Goal: Task Accomplishment & Management: Use online tool/utility

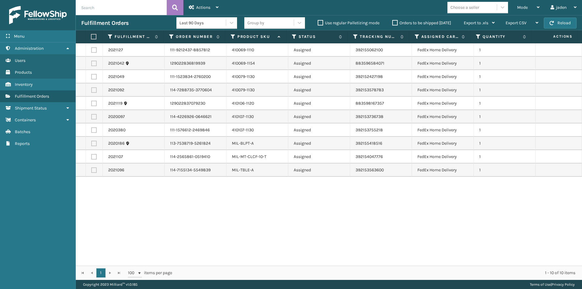
click at [528, 4] on div "Mode" at bounding box center [528, 7] width 22 height 15
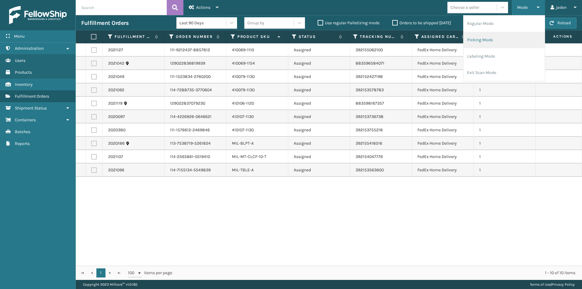
click at [487, 36] on li "Picking Mode" at bounding box center [504, 40] width 81 height 16
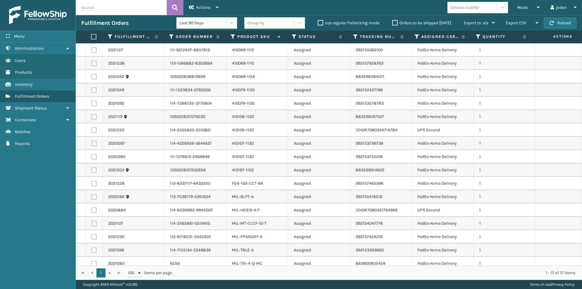
click at [92, 132] on label at bounding box center [93, 129] width 5 height 5
click at [92, 131] on input "checkbox" at bounding box center [91, 129] width 0 height 4
checkbox input "true"
click at [94, 209] on label at bounding box center [93, 209] width 5 height 5
click at [92, 209] on input "checkbox" at bounding box center [91, 209] width 0 height 4
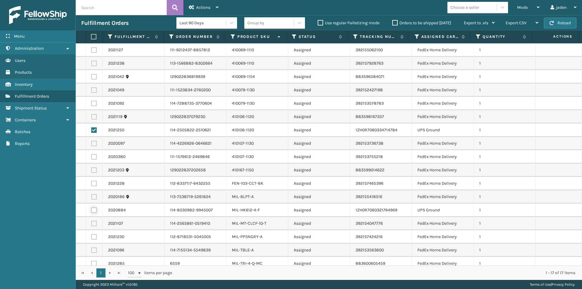
checkbox input "true"
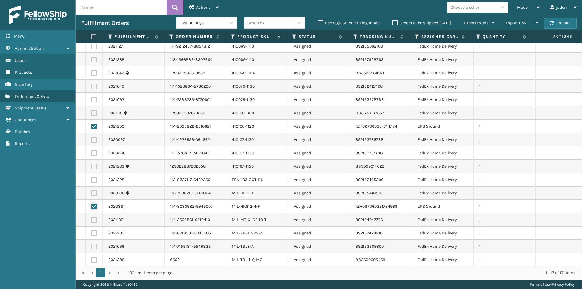
scroll to position [5, 0]
click at [200, 8] on span "Actions" at bounding box center [203, 7] width 14 height 5
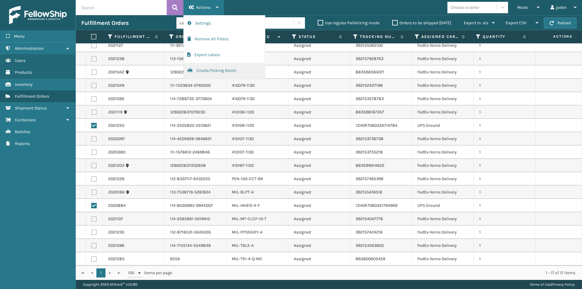
click at [195, 72] on button "Create Picking Batch" at bounding box center [224, 71] width 81 height 16
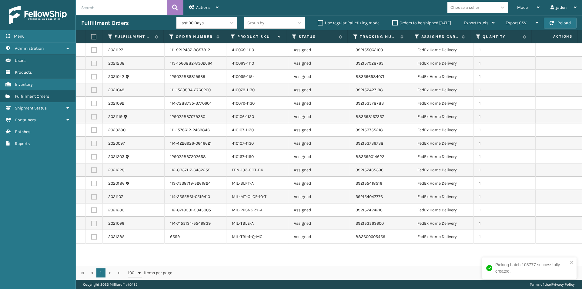
click at [91, 36] on label at bounding box center [93, 36] width 4 height 5
click at [91, 36] on input "checkbox" at bounding box center [91, 37] width 0 height 4
checkbox input "true"
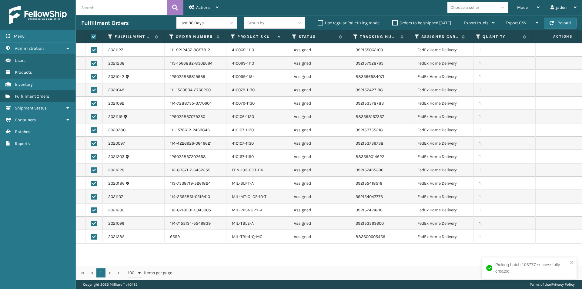
checkbox input "true"
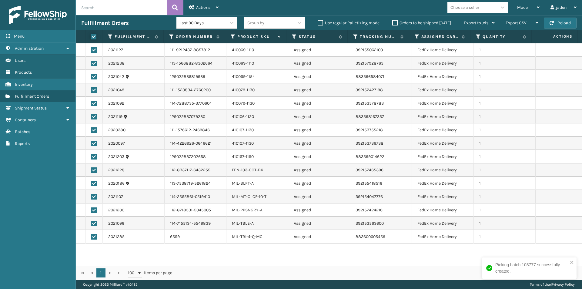
checkbox input "true"
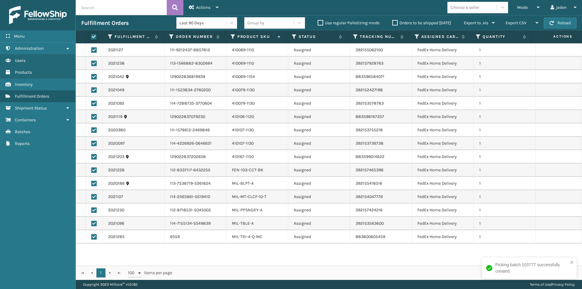
checkbox input "true"
click at [206, 9] on span "Actions" at bounding box center [203, 7] width 14 height 5
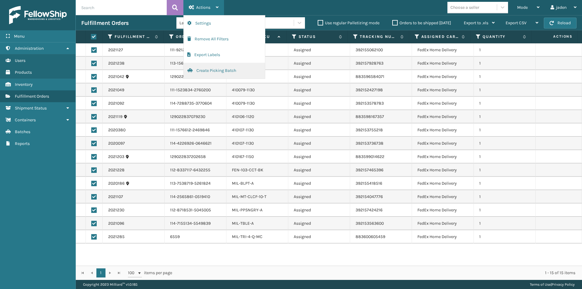
click at [215, 70] on button "Create Picking Batch" at bounding box center [224, 71] width 81 height 16
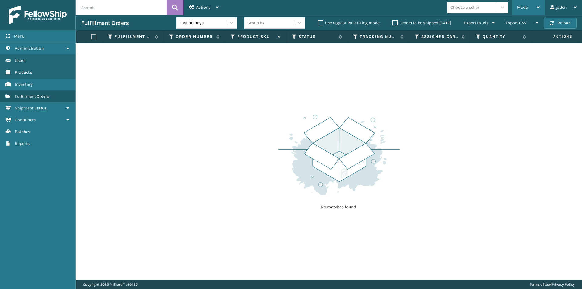
click at [538, 0] on div "Mode" at bounding box center [528, 7] width 22 height 15
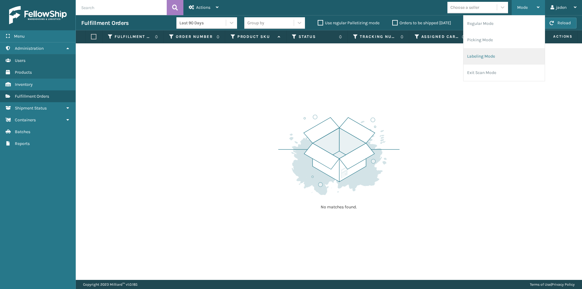
click at [480, 57] on li "Labeling Mode" at bounding box center [504, 56] width 81 height 16
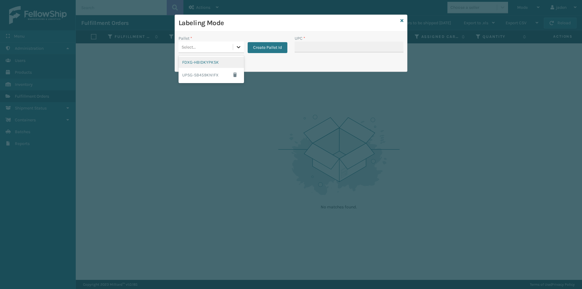
click at [233, 45] on div at bounding box center [238, 47] width 11 height 11
click at [191, 68] on div "UPSG-SB459KN1FX" at bounding box center [211, 75] width 65 height 14
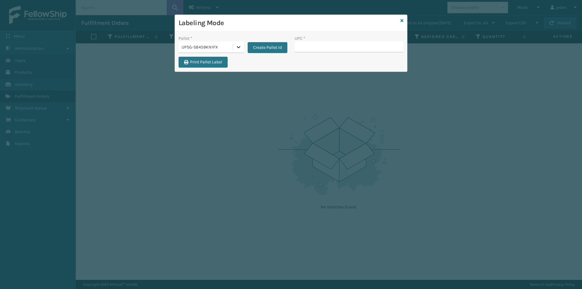
click at [236, 49] on icon at bounding box center [239, 47] width 6 height 6
click at [218, 62] on div "FDXG-HBIDKYPKSK" at bounding box center [211, 62] width 65 height 11
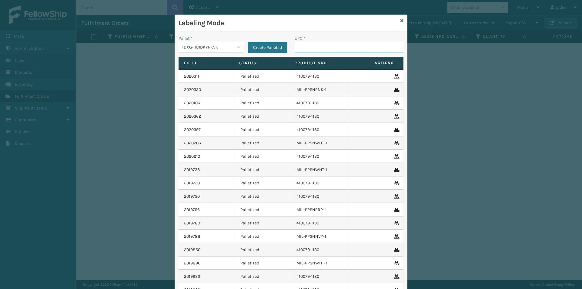
click at [335, 48] on input "UPC *" at bounding box center [349, 47] width 109 height 11
type input "840985121280"
click at [363, 43] on input "UPC *" at bounding box center [349, 47] width 109 height 11
type input "410069-1110"
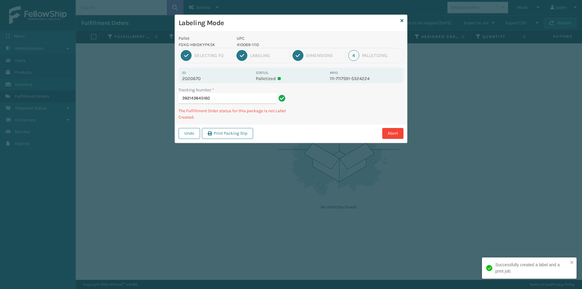
click at [246, 45] on p "410069-1110" at bounding box center [281, 45] width 89 height 6
copy p "410069-1110"
drag, startPoint x: 339, startPoint y: 92, endPoint x: 303, endPoint y: 122, distance: 46.0
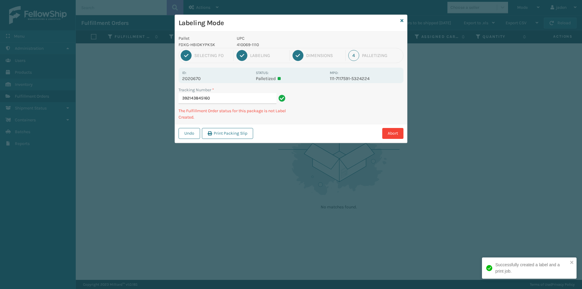
click at [303, 122] on div "Tracking Number * 392143845160 The Fulfillment Order status for this package is…" at bounding box center [291, 105] width 232 height 37
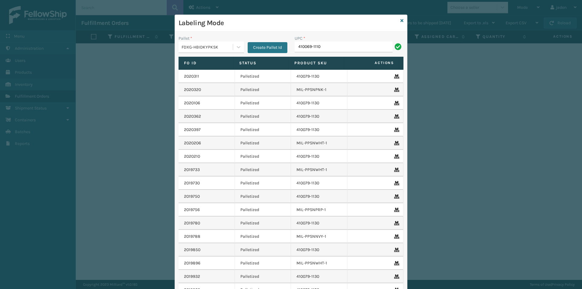
type input "410069-1110"
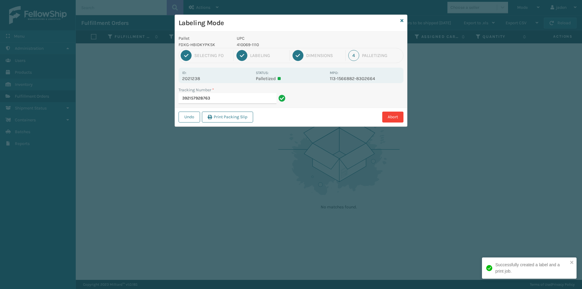
click at [250, 43] on p "410069-1110" at bounding box center [281, 45] width 89 height 6
copy p "410069-1110"
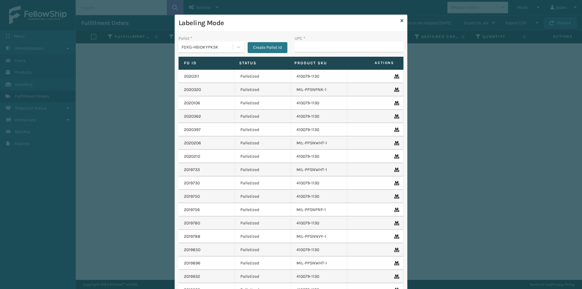
drag, startPoint x: 321, startPoint y: 39, endPoint x: 310, endPoint y: 44, distance: 11.7
type input "410069-1110"
drag, startPoint x: 298, startPoint y: 42, endPoint x: 383, endPoint y: 53, distance: 85.7
click at [383, 53] on div "UPC *" at bounding box center [349, 46] width 116 height 22
paste input "410069-1110"
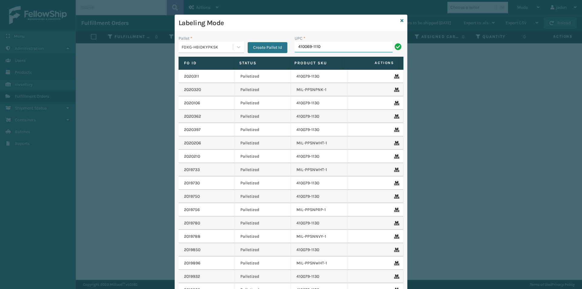
type input "410069-1110"
type input "410069-1154"
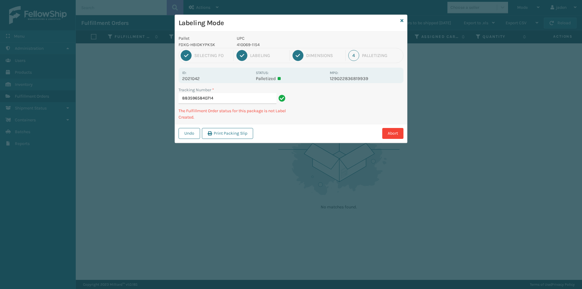
type input "88359658407144"
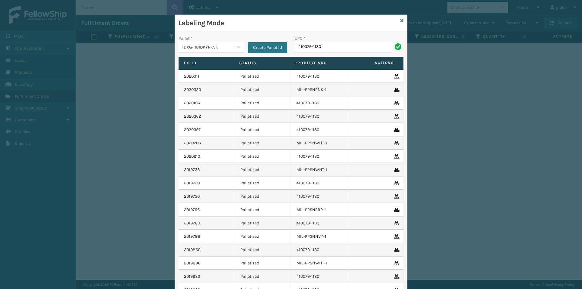
type input "410079-1130"
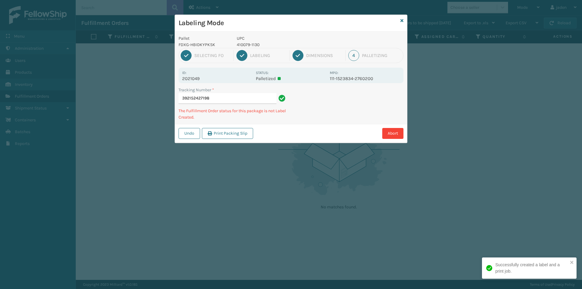
type input "3921524271984"
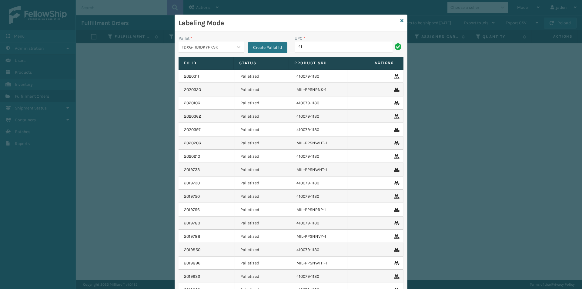
type input "4"
type input "410079-1130"
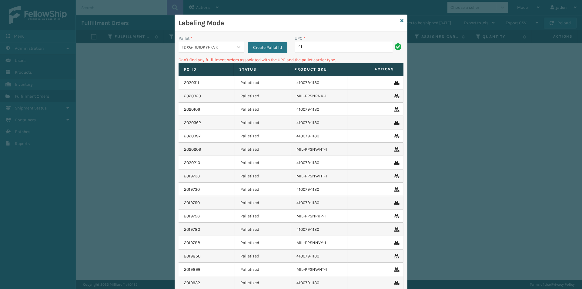
type input "4"
type input "410106-1120"
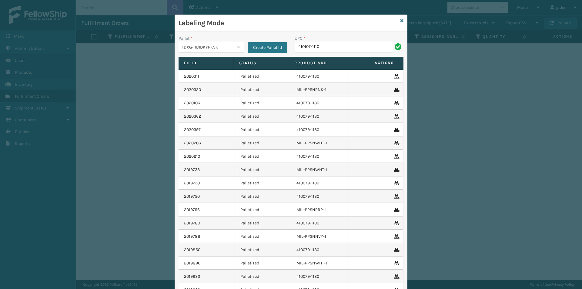
type input "410107-1110"
type input "410107-1120"
type input "410107-113"
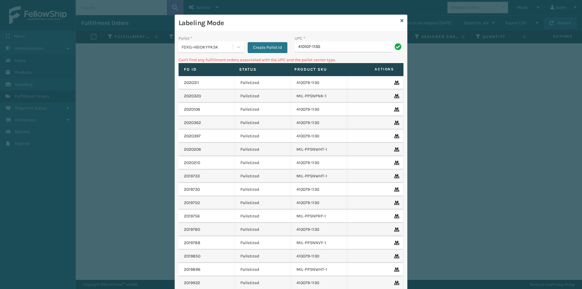
type input "410107-1130"
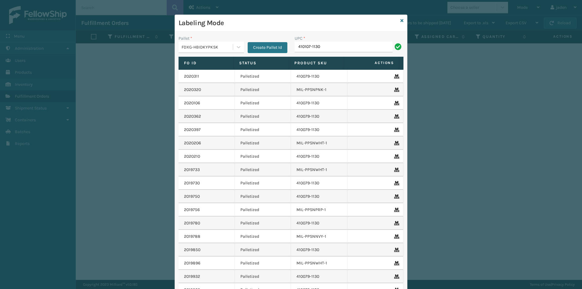
type input "410107-1130"
type input "410107-113"
type input "410107-1130"
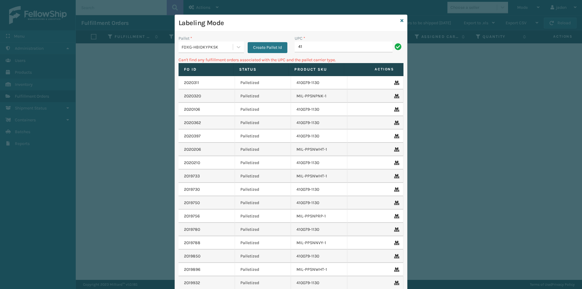
type input "4"
type input "410167-1150"
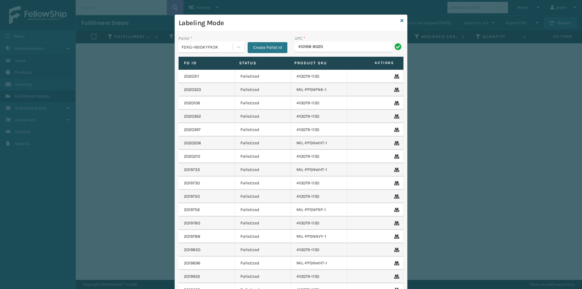
type input "410168-8020"
click at [320, 51] on input "UPC *" at bounding box center [349, 47] width 109 height 11
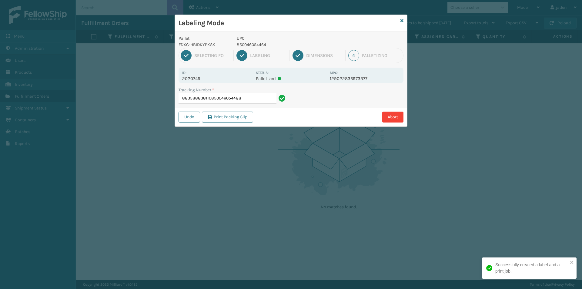
type input "883588838110850046054488"
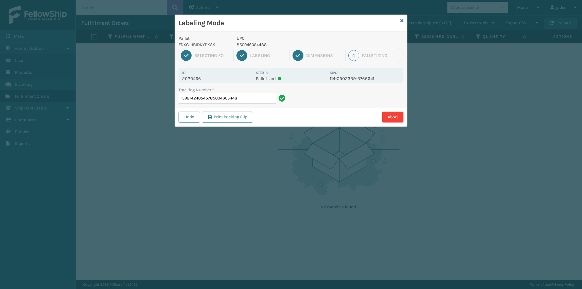
type input "392142405457850046054488"
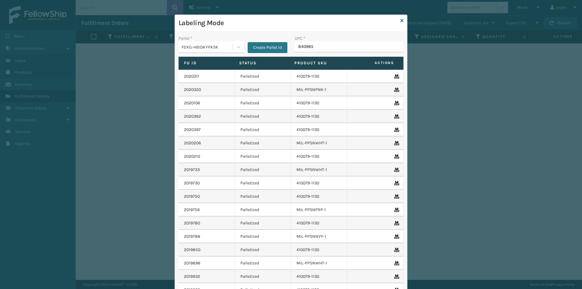
type input "8409851"
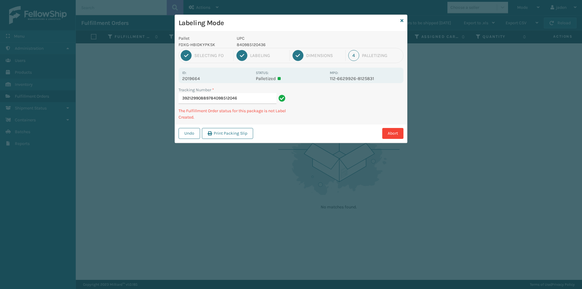
type input "392129908897840985120467"
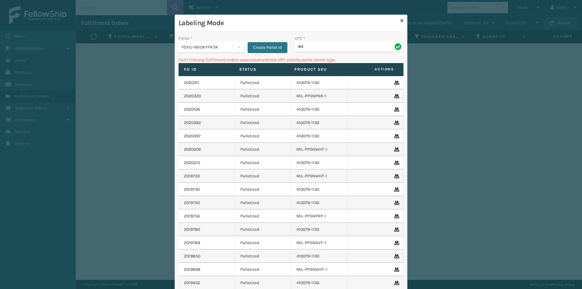
type input "8"
click at [320, 51] on input "840985124618" at bounding box center [344, 47] width 98 height 11
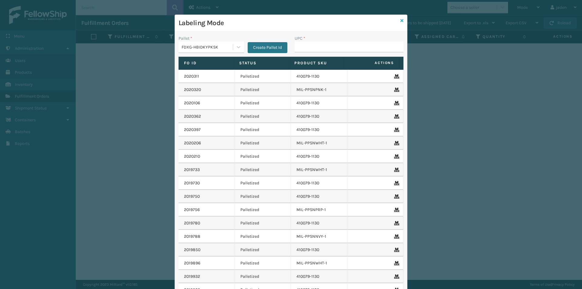
click at [401, 20] on icon at bounding box center [401, 20] width 3 height 4
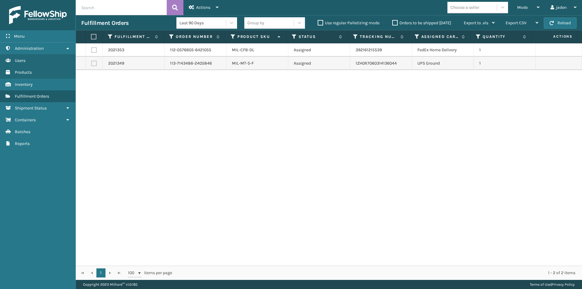
drag, startPoint x: 355, startPoint y: 99, endPoint x: 247, endPoint y: 105, distance: 107.8
click at [214, 118] on div "2021353 112-0576605-6421055 MIL-CFB-DL Assigned 392161215539 FedEx Home Deliver…" at bounding box center [329, 154] width 506 height 222
click at [93, 65] on label at bounding box center [93, 63] width 5 height 5
click at [92, 65] on input "checkbox" at bounding box center [91, 63] width 0 height 4
checkbox input "true"
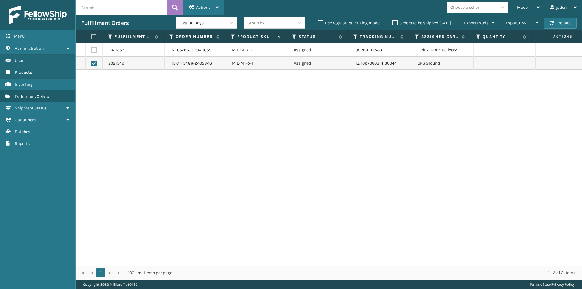
click at [199, 8] on span "Actions" at bounding box center [203, 7] width 14 height 5
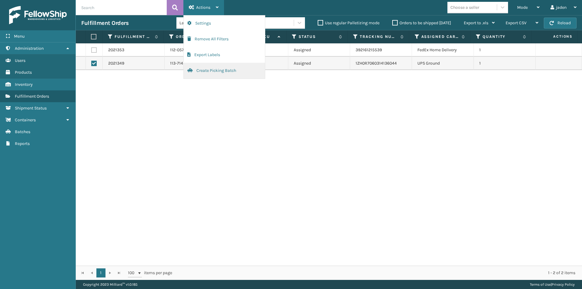
click at [196, 68] on button "Create Picking Batch" at bounding box center [224, 71] width 81 height 16
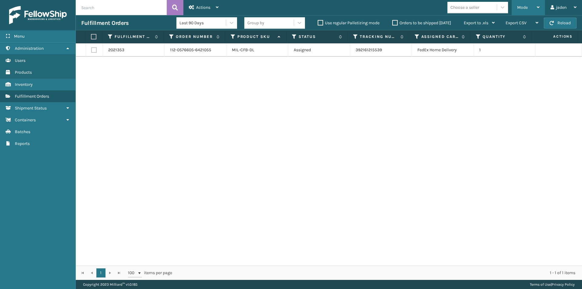
click at [531, 2] on div "Mode" at bounding box center [528, 7] width 22 height 15
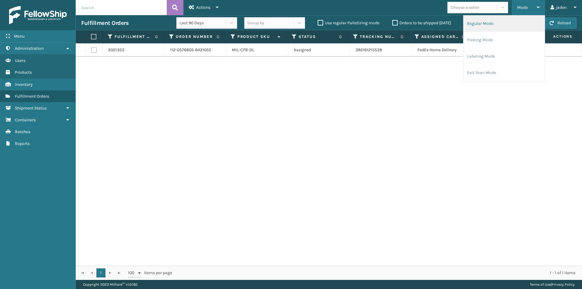
click at [476, 25] on li "Regular Mode" at bounding box center [504, 23] width 81 height 16
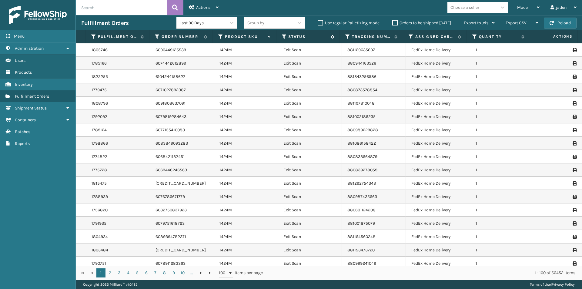
click at [283, 37] on icon at bounding box center [284, 36] width 5 height 5
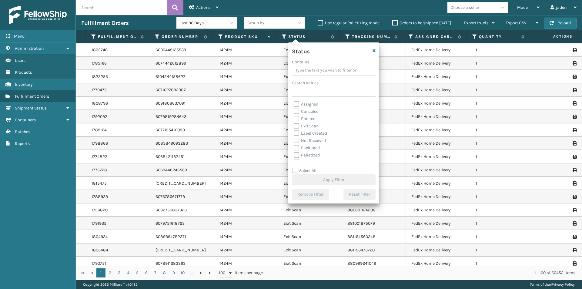
drag, startPoint x: 347, startPoint y: 69, endPoint x: 322, endPoint y: 69, distance: 24.6
click at [322, 69] on input "Contains" at bounding box center [334, 70] width 84 height 11
click at [293, 128] on div "Assigned Canceled Entered Exit Scan Label Created Not Received Packaged Palleti…" at bounding box center [334, 131] width 84 height 61
click at [297, 128] on label "Picking" at bounding box center [305, 128] width 22 height 5
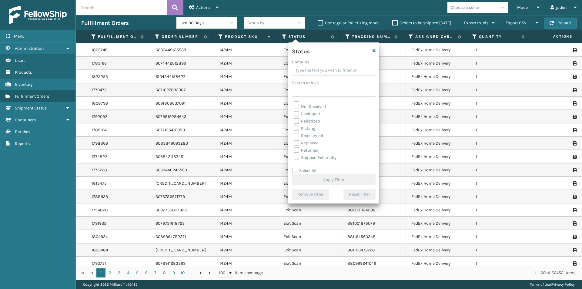
click at [294, 128] on input "Picking" at bounding box center [294, 127] width 0 height 4
checkbox input "true"
click at [305, 175] on button "Apply Filter" at bounding box center [334, 179] width 84 height 11
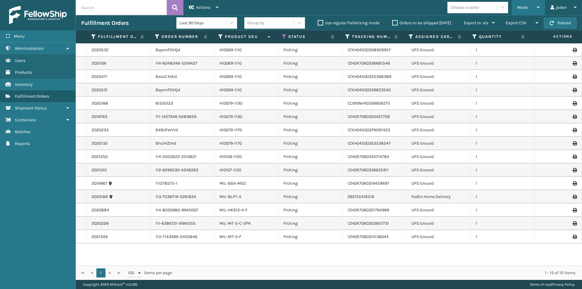
click at [526, 11] on div "Mode" at bounding box center [528, 7] width 22 height 15
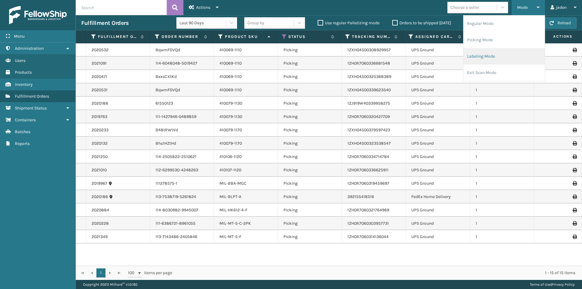
click at [514, 55] on li "Labeling Mode" at bounding box center [504, 56] width 81 height 16
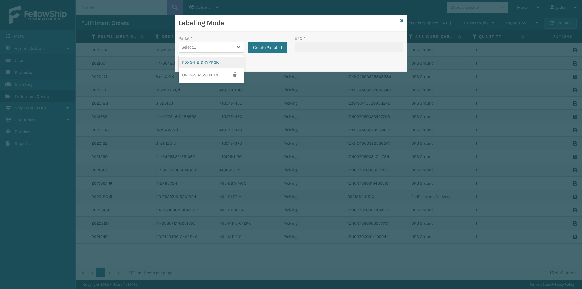
drag, startPoint x: 237, startPoint y: 47, endPoint x: 200, endPoint y: 60, distance: 39.1
click at [237, 48] on icon at bounding box center [239, 47] width 6 height 6
click at [200, 60] on div "FDXG-HBIDKYPKSK" at bounding box center [211, 62] width 65 height 11
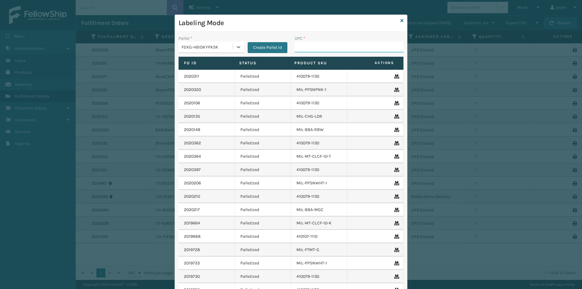
click at [350, 52] on input "UPC *" at bounding box center [349, 47] width 109 height 11
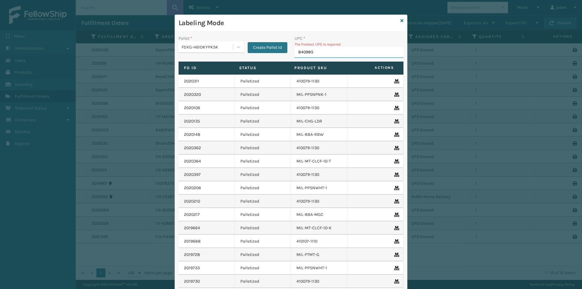
type input "8409851"
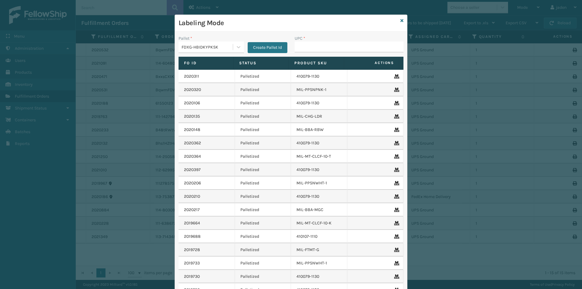
click at [350, 52] on input "UPC *" at bounding box center [349, 47] width 109 height 11
click at [233, 46] on div at bounding box center [238, 47] width 11 height 11
click at [200, 76] on div "UPSG-SB459KN1FX" at bounding box center [211, 75] width 65 height 14
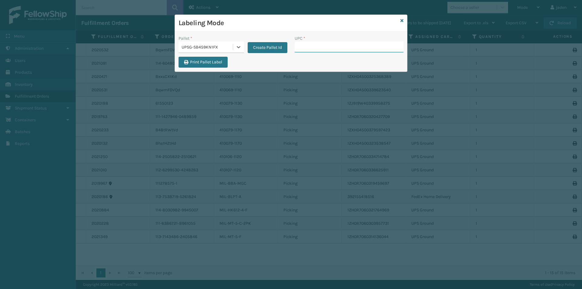
click at [307, 48] on input "UPC *" at bounding box center [349, 47] width 109 height 11
type input "410069-1110"
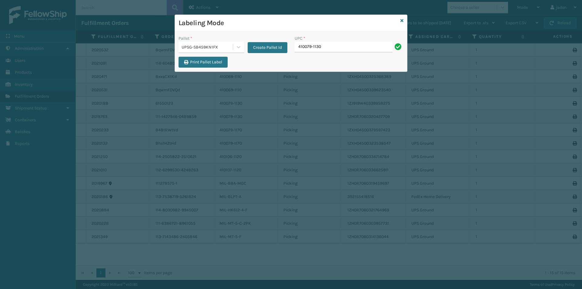
type input "410079-1130"
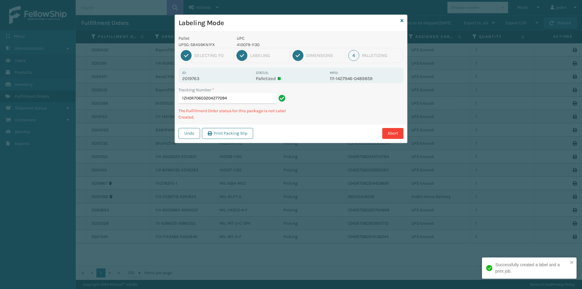
type input "1ZH0R706032042770944"
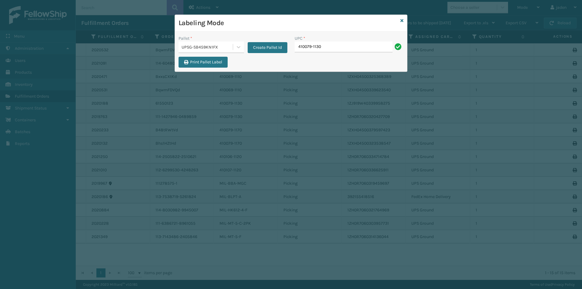
type input "410079-1130"
type input "410106-11320"
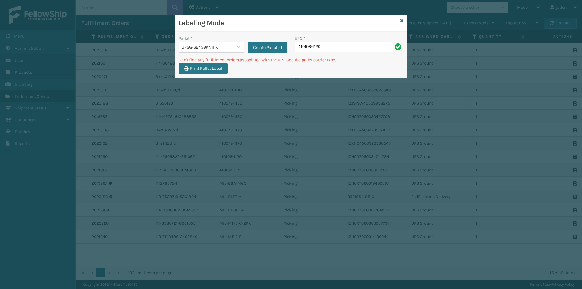
type input "410106-1120"
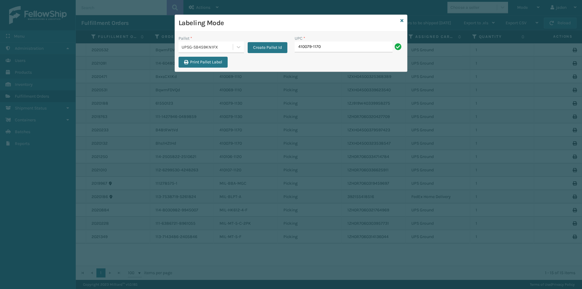
type input "410079-1170"
type input "410107-1120"
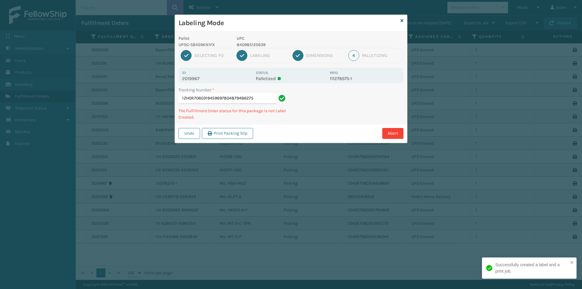
type input "1ZH0R7060319459697804879486275"
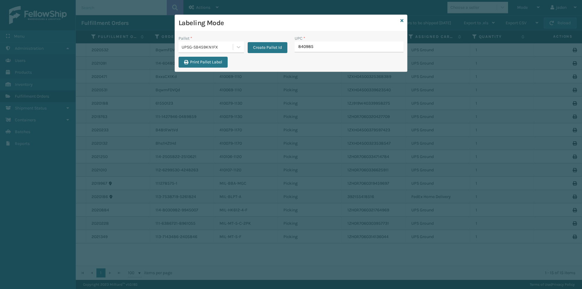
type input "8409851"
click at [403, 22] on icon at bounding box center [401, 20] width 3 height 4
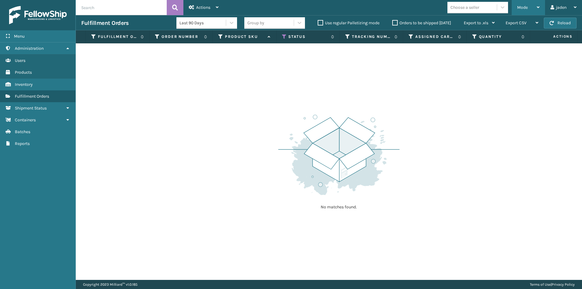
click at [530, 9] on div "Mode" at bounding box center [528, 7] width 22 height 15
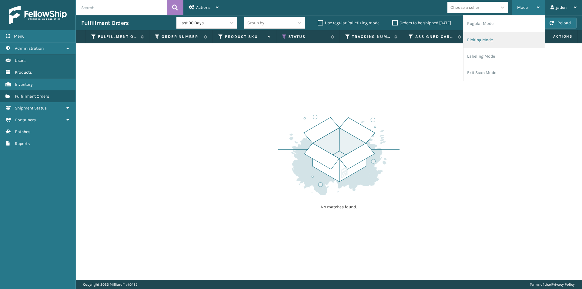
click at [496, 39] on li "Picking Mode" at bounding box center [504, 40] width 81 height 16
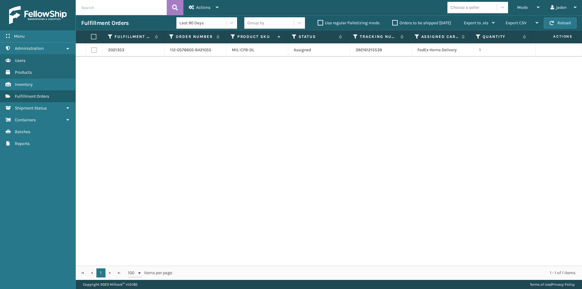
drag, startPoint x: 417, startPoint y: 119, endPoint x: 414, endPoint y: 118, distance: 3.8
drag, startPoint x: 414, startPoint y: 118, endPoint x: 330, endPoint y: 31, distance: 120.5
click at [203, 111] on div "2021353 112-0576605-6421055 MIL-CFB-DL Assigned 392161215539 FedEx Home Deliver…" at bounding box center [329, 154] width 506 height 222
click at [566, 22] on button "Reload" at bounding box center [560, 23] width 33 height 11
click at [554, 15] on div "jaden" at bounding box center [564, 7] width 26 height 15
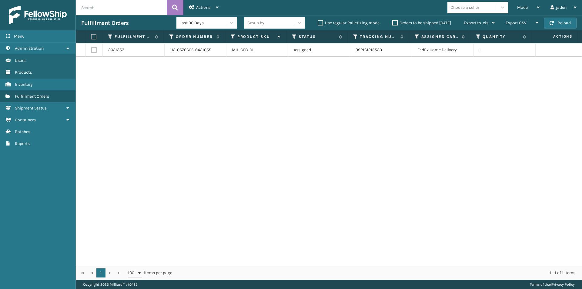
drag, startPoint x: 477, startPoint y: 96, endPoint x: 548, endPoint y: 24, distance: 101.0
click at [481, 92] on div "2021353 112-0576605-6421055 MIL-CFB-DL Assigned 392161215539 FedEx Home Deliver…" at bounding box center [329, 154] width 506 height 222
click at [531, 3] on div "Mode" at bounding box center [528, 7] width 22 height 15
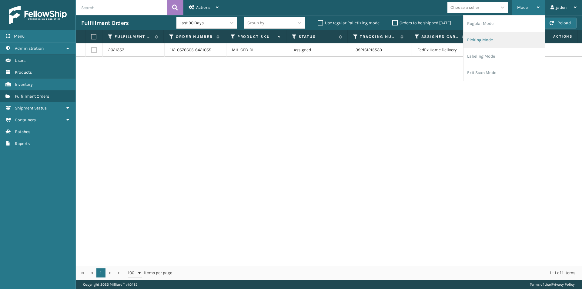
click at [497, 40] on li "Picking Mode" at bounding box center [504, 40] width 81 height 16
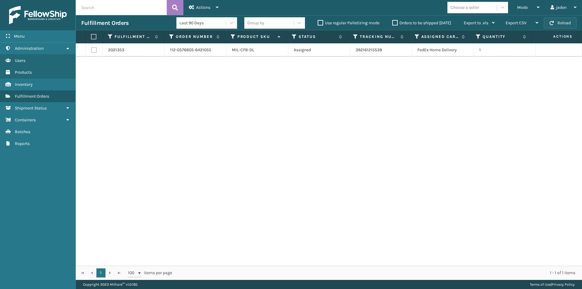
click at [554, 24] on span "button" at bounding box center [552, 23] width 4 height 4
click at [561, 23] on button "Reload" at bounding box center [560, 23] width 33 height 11
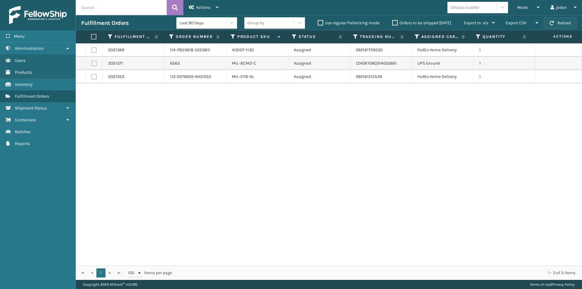
click at [546, 24] on button "Reload" at bounding box center [560, 23] width 33 height 11
drag, startPoint x: 376, startPoint y: 134, endPoint x: 213, endPoint y: 127, distance: 163.3
click at [213, 127] on div "2021369 114-7853618-5253811 410107-1130 Assigned 392161759520 FedEx Home Delive…" at bounding box center [329, 154] width 506 height 222
click at [94, 64] on label at bounding box center [93, 63] width 5 height 5
click at [92, 64] on input "checkbox" at bounding box center [91, 63] width 0 height 4
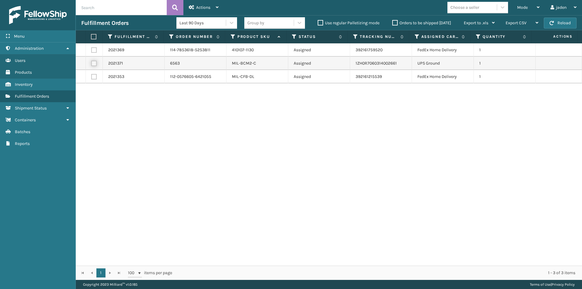
checkbox input "true"
click at [209, 8] on span "Actions" at bounding box center [203, 7] width 14 height 5
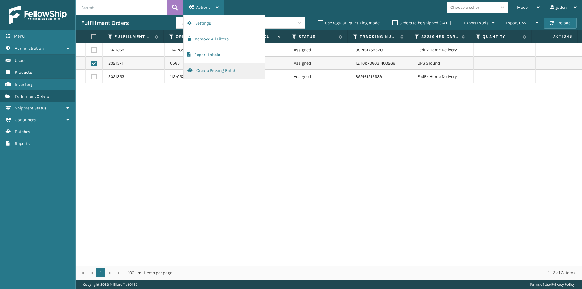
click at [206, 70] on button "Create Picking Batch" at bounding box center [224, 71] width 81 height 16
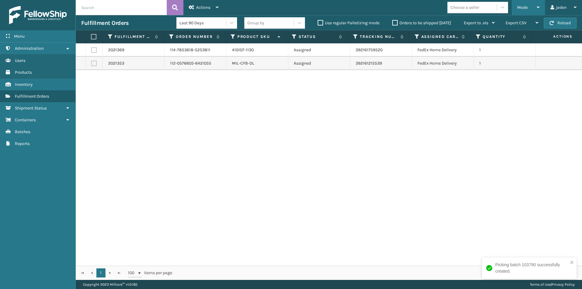
click at [541, 7] on div "Mode Regular Mode Picking Mode Labeling Mode Exit Scan Mode" at bounding box center [528, 7] width 33 height 15
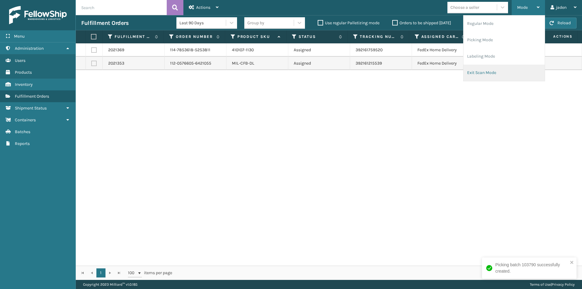
click at [479, 65] on li "Exit Scan Mode" at bounding box center [504, 73] width 81 height 16
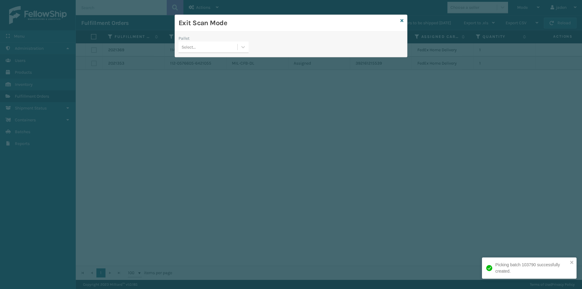
drag, startPoint x: 399, startPoint y: 23, endPoint x: 404, endPoint y: 21, distance: 5.4
click at [400, 23] on div "Exit Scan Mode" at bounding box center [291, 23] width 232 height 17
click at [404, 21] on div "Exit Scan Mode" at bounding box center [291, 23] width 232 height 17
click at [402, 20] on icon at bounding box center [401, 20] width 3 height 4
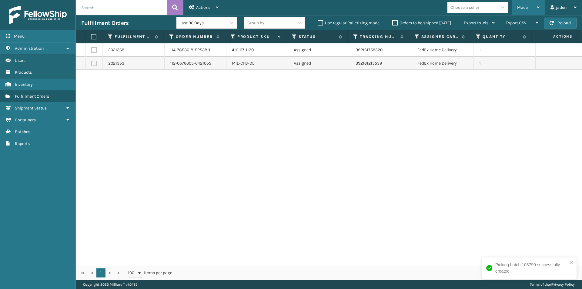
click at [524, 3] on div "Mode" at bounding box center [528, 7] width 22 height 15
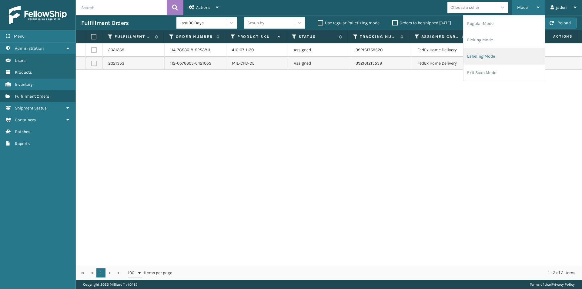
click at [509, 57] on li "Labeling Mode" at bounding box center [504, 56] width 81 height 16
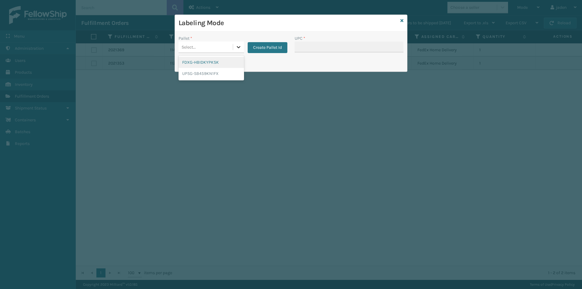
click at [241, 49] on icon at bounding box center [239, 47] width 6 height 6
click at [199, 71] on div "UPSG-SB459KN1FX" at bounding box center [211, 73] width 65 height 11
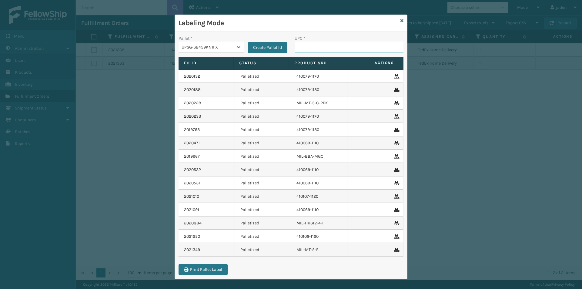
click at [306, 42] on input "UPC *" at bounding box center [349, 47] width 109 height 11
click at [306, 44] on input "UPC *" at bounding box center [349, 47] width 109 height 11
type input "8409851"
click at [376, 72] on div "Fo Id Status Product SKU Actions 2020132 Palletized 410079-1170 2020188 Palleti…" at bounding box center [291, 157] width 225 height 200
click at [400, 21] on icon at bounding box center [401, 20] width 3 height 4
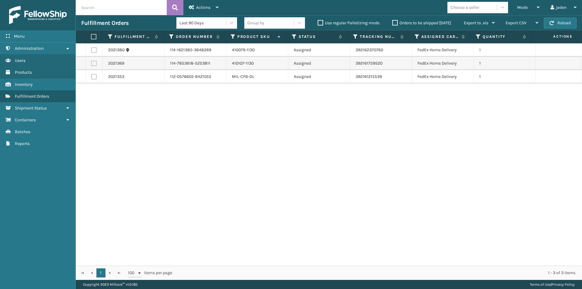
drag, startPoint x: 394, startPoint y: 129, endPoint x: 379, endPoint y: 129, distance: 14.9
drag, startPoint x: 379, startPoint y: 129, endPoint x: 139, endPoint y: 139, distance: 239.4
click at [139, 139] on div "2021380 114-1621385-3648269 410079-1130 Assigned 392162370760 FedEx Home Delive…" at bounding box center [329, 154] width 506 height 222
drag, startPoint x: 440, startPoint y: 141, endPoint x: 178, endPoint y: 181, distance: 265.0
click at [178, 181] on div "2021380 114-1621385-3648269 410079-1130 Assigned 392162370760 FedEx Home Delive…" at bounding box center [329, 154] width 506 height 222
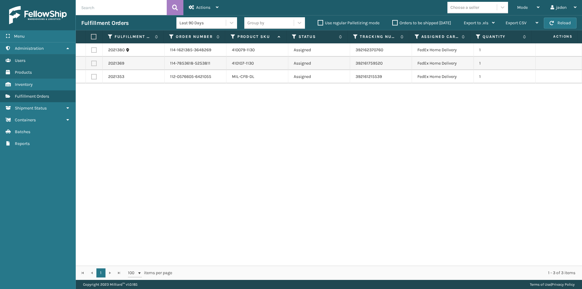
drag, startPoint x: 328, startPoint y: 148, endPoint x: 333, endPoint y: 112, distance: 36.5
click at [188, 157] on div "2021380 114-1621385-3648269 410079-1130 Assigned 392162370760 FedEx Home Delive…" at bounding box center [329, 154] width 506 height 222
drag, startPoint x: 357, startPoint y: 108, endPoint x: 349, endPoint y: 108, distance: 8.2
drag, startPoint x: 349, startPoint y: 108, endPoint x: 170, endPoint y: 153, distance: 183.8
click at [151, 159] on div "2021380 114-1621385-3648269 410079-1130 Assigned 392162370760 FedEx Home Delive…" at bounding box center [329, 154] width 506 height 222
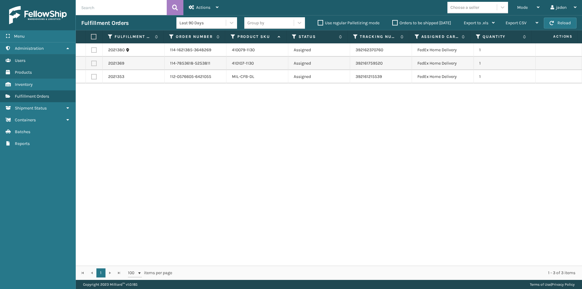
drag, startPoint x: 375, startPoint y: 127, endPoint x: 366, endPoint y: 128, distance: 9.2
drag, startPoint x: 366, startPoint y: 128, endPoint x: 381, endPoint y: 125, distance: 14.9
click at [193, 154] on div "2021380 114-1621385-3648269 410079-1130 Assigned 392162370760 FedEx Home Delive…" at bounding box center [329, 154] width 506 height 222
drag, startPoint x: 385, startPoint y: 125, endPoint x: 355, endPoint y: 124, distance: 29.7
drag, startPoint x: 355, startPoint y: 124, endPoint x: 376, endPoint y: 9, distance: 116.8
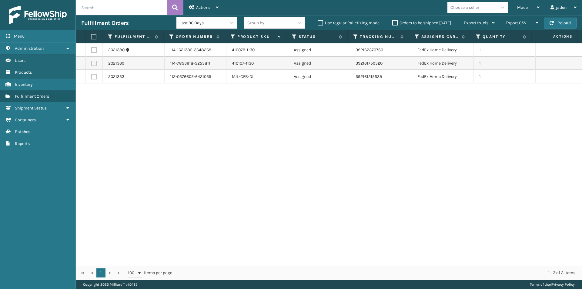
click at [145, 116] on div "2021380 114-1621385-3648269 410079-1130 Assigned 392162370760 FedEx Home Delive…" at bounding box center [329, 154] width 506 height 222
click at [530, 8] on div "Mode" at bounding box center [528, 7] width 22 height 15
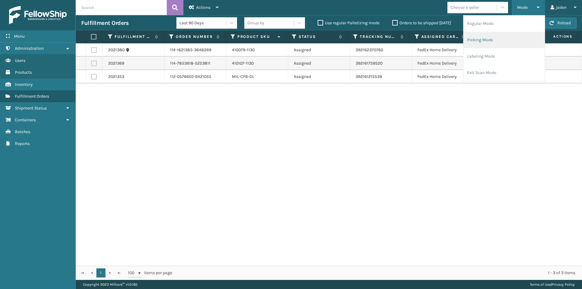
click at [505, 46] on li "Picking Mode" at bounding box center [504, 40] width 81 height 16
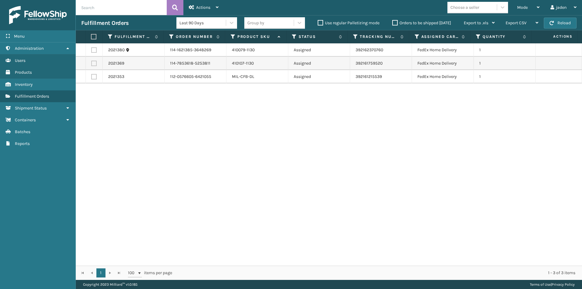
drag, startPoint x: 370, startPoint y: 136, endPoint x: 260, endPoint y: 135, distance: 110.4
click at [260, 135] on div "2021380 114-1621385-3648269 410079-1130 Assigned 392162370760 FedEx Home Delive…" at bounding box center [329, 154] width 506 height 222
drag, startPoint x: 370, startPoint y: 102, endPoint x: 303, endPoint y: 109, distance: 67.7
click at [250, 114] on div "2021380 114-1621385-3648269 410079-1130 Assigned 392162370760 FedEx Home Delive…" at bounding box center [329, 154] width 506 height 222
drag, startPoint x: 390, startPoint y: 106, endPoint x: 252, endPoint y: 111, distance: 138.3
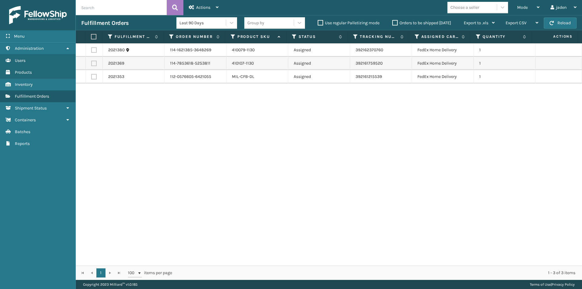
click at [233, 111] on div "2021380 114-1621385-3648269 410079-1130 Assigned 392162370760 FedEx Home Delive…" at bounding box center [329, 154] width 506 height 222
drag, startPoint x: 431, startPoint y: 106, endPoint x: 433, endPoint y: 122, distance: 17.1
click at [273, 122] on div "2021380 114-1621385-3648269 410079-1130 Assigned 392162370760 FedEx Home Delive…" at bounding box center [329, 154] width 506 height 222
drag, startPoint x: 441, startPoint y: 122, endPoint x: 409, endPoint y: 123, distance: 31.5
drag, startPoint x: 409, startPoint y: 123, endPoint x: 475, endPoint y: 33, distance: 111.7
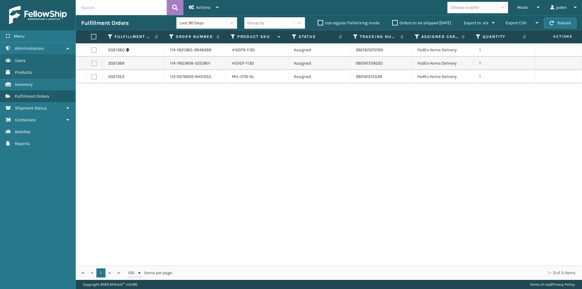
click at [214, 122] on div "2021380 114-1621385-3648269 410079-1130 Assigned 392162370760 FedEx Home Delive…" at bounding box center [329, 154] width 506 height 222
click at [561, 24] on button "Reload" at bounding box center [560, 23] width 33 height 11
click at [538, 7] on icon at bounding box center [538, 7] width 3 height 4
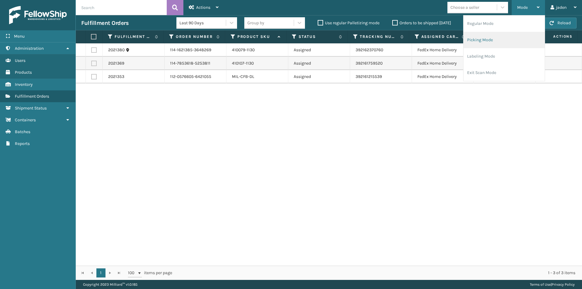
click at [488, 41] on li "Picking Mode" at bounding box center [504, 40] width 81 height 16
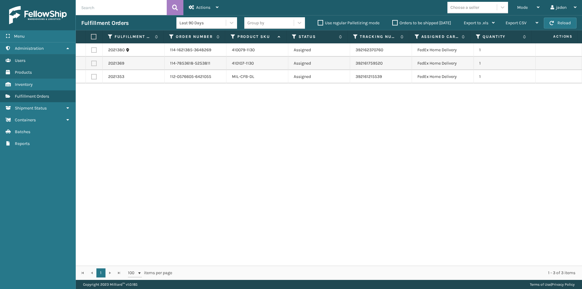
drag, startPoint x: 333, startPoint y: 112, endPoint x: 277, endPoint y: 116, distance: 56.3
click at [277, 116] on div "2021380 114-1621385-3648269 410079-1130 Assigned 392162370760 FedEx Home Delive…" at bounding box center [329, 154] width 506 height 222
click at [562, 22] on button "Reload" at bounding box center [560, 23] width 33 height 11
click at [530, 6] on div "Mode" at bounding box center [528, 7] width 22 height 15
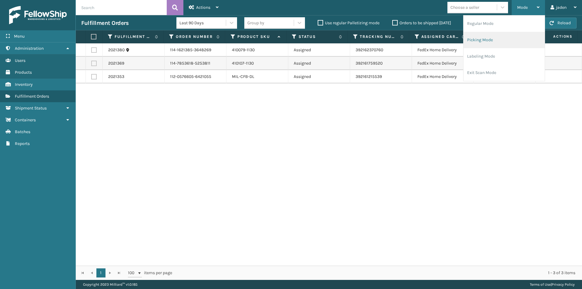
click at [504, 45] on li "Picking Mode" at bounding box center [504, 40] width 81 height 16
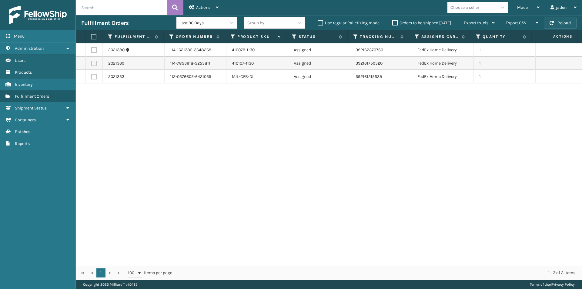
click at [562, 25] on button "Reload" at bounding box center [560, 23] width 33 height 11
click at [530, 6] on div "Mode" at bounding box center [528, 7] width 22 height 15
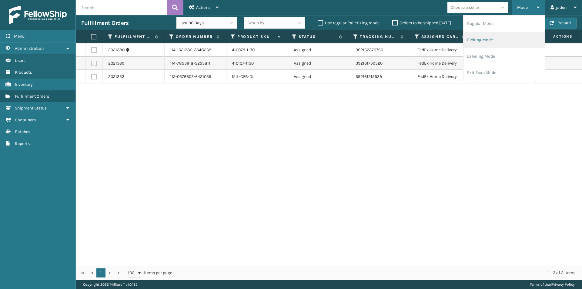
click at [499, 41] on li "Picking Mode" at bounding box center [504, 40] width 81 height 16
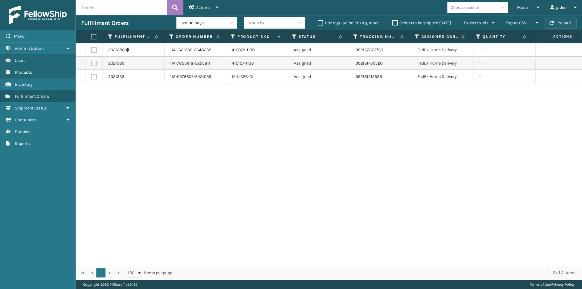
click at [568, 27] on button "Reload" at bounding box center [560, 23] width 33 height 11
click at [564, 16] on div "Fulfillment Orders Last 90 Days Group by Use regular Palletizing mode Orders to…" at bounding box center [329, 22] width 506 height 15
click at [562, 20] on button "Reload" at bounding box center [560, 23] width 33 height 11
click at [528, 12] on div "Mode" at bounding box center [528, 7] width 22 height 15
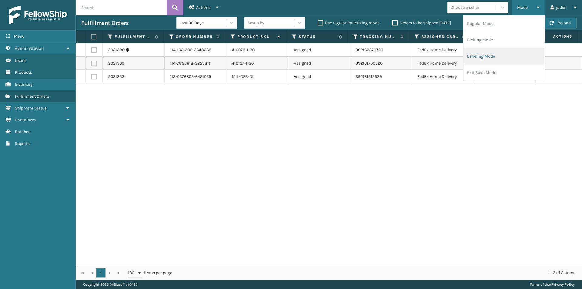
click at [501, 49] on li "Labeling Mode" at bounding box center [504, 56] width 81 height 16
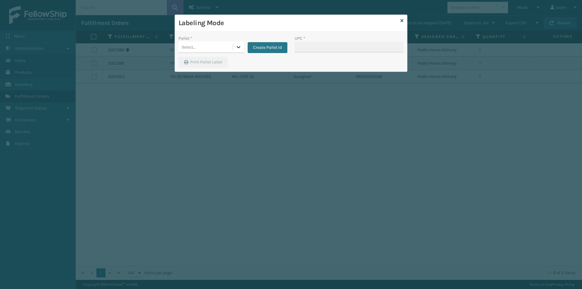
click at [235, 49] on div at bounding box center [238, 47] width 11 height 11
click at [213, 58] on div "FDXG-HBIDKYPKSK" at bounding box center [211, 62] width 65 height 11
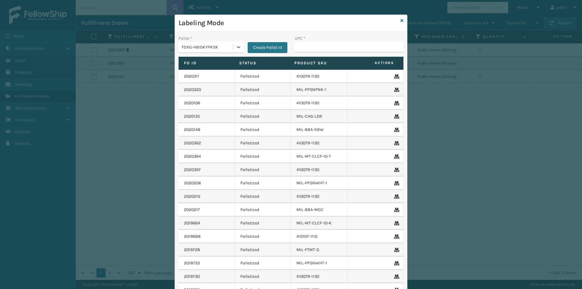
click at [402, 19] on div "Labeling Mode" at bounding box center [291, 23] width 232 height 17
click at [400, 21] on icon at bounding box center [401, 20] width 3 height 4
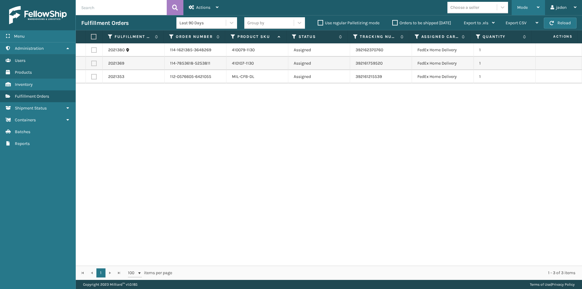
click at [524, 5] on span "Mode" at bounding box center [522, 7] width 11 height 5
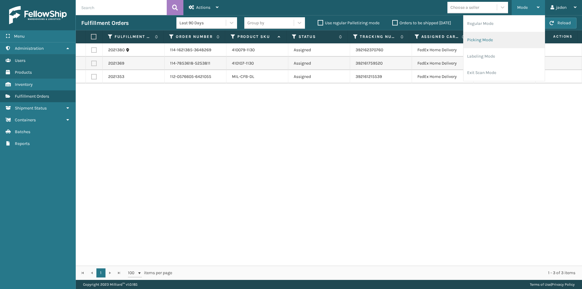
click at [510, 42] on li "Picking Mode" at bounding box center [504, 40] width 81 height 16
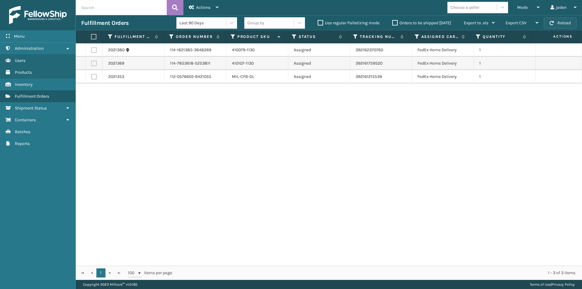
click at [562, 28] on button "Reload" at bounding box center [560, 23] width 33 height 11
click at [561, 23] on button "Reload" at bounding box center [560, 23] width 33 height 11
drag, startPoint x: 332, startPoint y: 105, endPoint x: 260, endPoint y: 114, distance: 72.7
click at [260, 114] on div "2021380 114-1621385-3648269 410079-1130 Assigned 392162370760 FedEx Home Delive…" at bounding box center [329, 154] width 506 height 222
drag, startPoint x: 312, startPoint y: 102, endPoint x: 262, endPoint y: 110, distance: 51.0
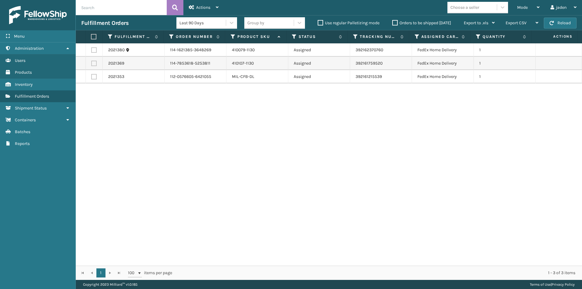
click at [262, 110] on div "2021380 114-1621385-3648269 410079-1130 Assigned 392162370760 FedEx Home Delive…" at bounding box center [329, 154] width 506 height 222
drag, startPoint x: 342, startPoint y: 109, endPoint x: 287, endPoint y: 117, distance: 56.0
click at [287, 117] on div "2021380 114-1621385-3648269 410079-1130 Assigned 392162370760 FedEx Home Delive…" at bounding box center [329, 154] width 506 height 222
drag, startPoint x: 348, startPoint y: 120, endPoint x: 295, endPoint y: 122, distance: 52.8
click at [295, 122] on div "2021380 114-1621385-3648269 410079-1130 Assigned 392162370760 FedEx Home Delive…" at bounding box center [329, 154] width 506 height 222
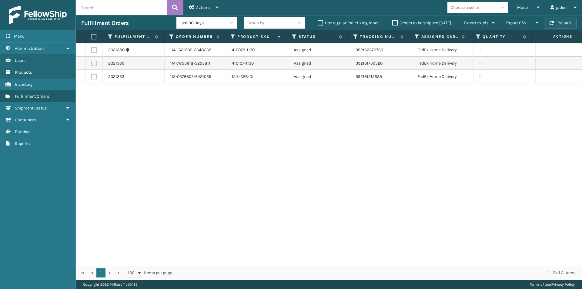
click at [551, 24] on span "button" at bounding box center [552, 23] width 4 height 4
click at [535, 8] on div "Mode" at bounding box center [528, 7] width 22 height 15
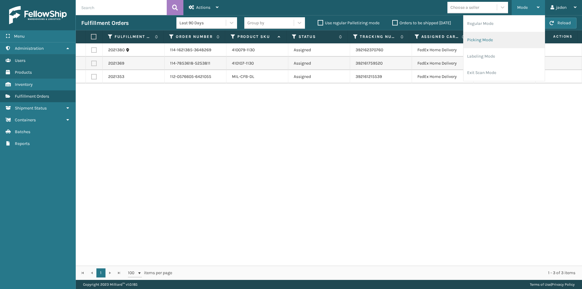
click at [494, 38] on li "Picking Mode" at bounding box center [504, 40] width 81 height 16
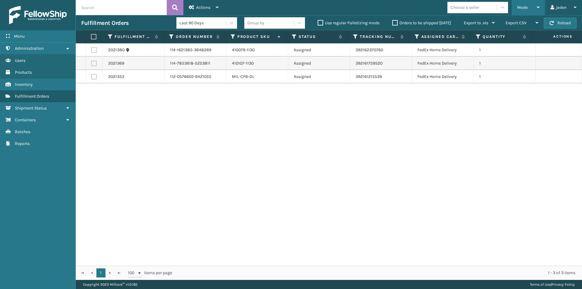
click at [528, 8] on div "Mode" at bounding box center [528, 7] width 22 height 15
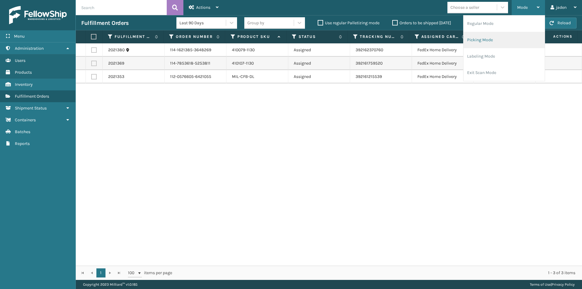
click at [507, 42] on li "Picking Mode" at bounding box center [504, 40] width 81 height 16
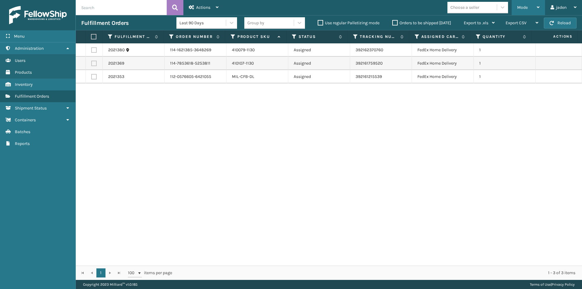
click at [530, 7] on div "Mode" at bounding box center [528, 7] width 22 height 15
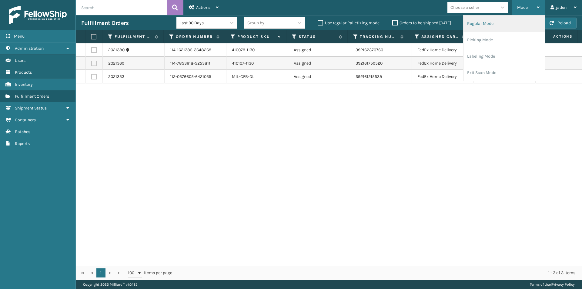
click at [499, 23] on li "Regular Mode" at bounding box center [504, 23] width 81 height 16
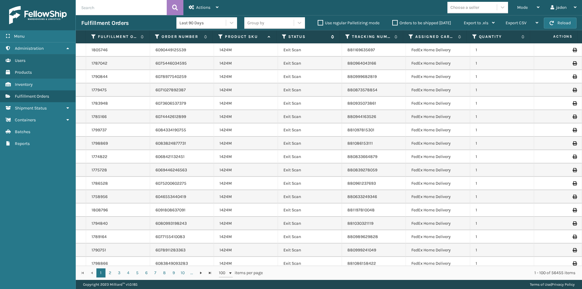
click at [282, 35] on icon at bounding box center [284, 36] width 5 height 5
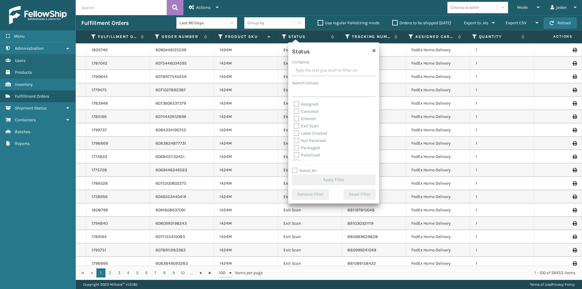
drag, startPoint x: 336, startPoint y: 70, endPoint x: 322, endPoint y: 69, distance: 13.4
click at [322, 69] on input "Contains" at bounding box center [334, 70] width 84 height 11
click at [297, 128] on div "Palletized" at bounding box center [334, 124] width 80 height 7
click at [298, 132] on label "Picking" at bounding box center [305, 131] width 22 height 5
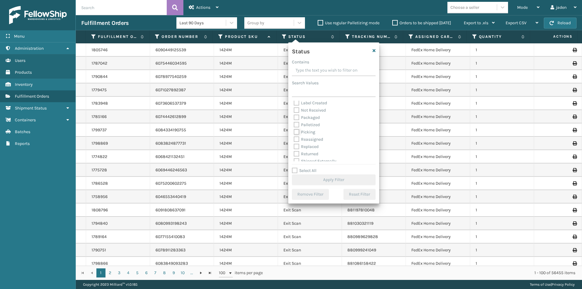
click at [294, 132] on input "Picking" at bounding box center [294, 131] width 0 height 4
checkbox input "true"
click at [335, 182] on button "Apply Filter" at bounding box center [334, 179] width 84 height 11
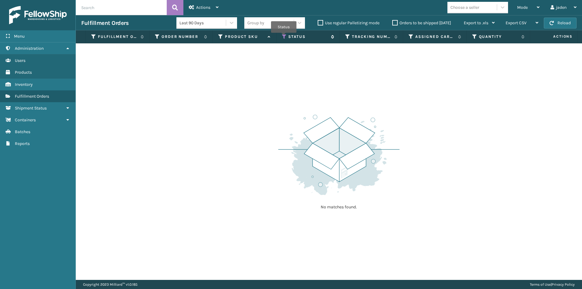
click at [284, 37] on icon at bounding box center [284, 36] width 5 height 5
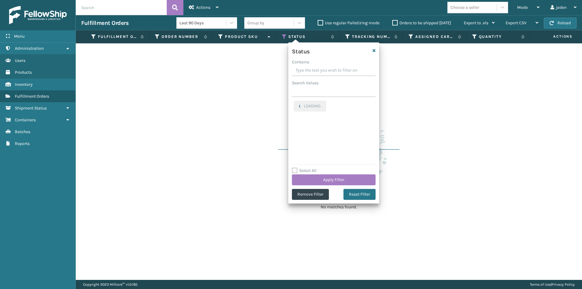
drag, startPoint x: 334, startPoint y: 69, endPoint x: 316, endPoint y: 67, distance: 19.0
click at [316, 67] on input "Contains" at bounding box center [334, 70] width 84 height 11
drag, startPoint x: 348, startPoint y: 67, endPoint x: 329, endPoint y: 67, distance: 18.5
click at [329, 67] on input "Contains" at bounding box center [334, 70] width 84 height 11
click at [296, 104] on label "Picking" at bounding box center [305, 104] width 22 height 5
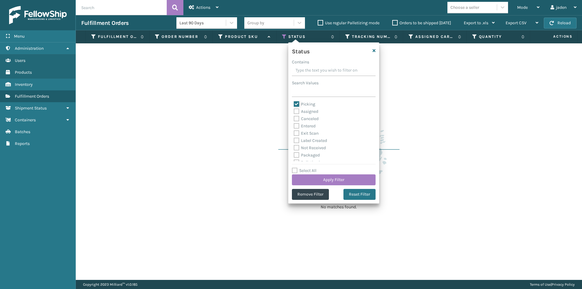
click at [294, 104] on input "Picking" at bounding box center [294, 103] width 0 height 4
checkbox input "false"
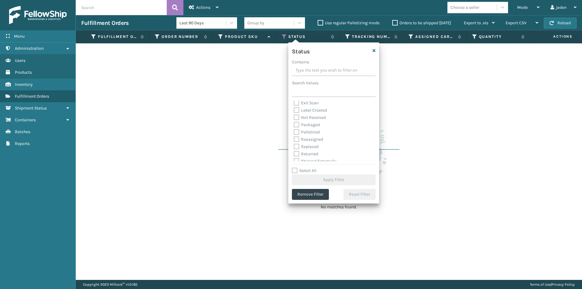
click at [297, 133] on label "Palletized" at bounding box center [307, 131] width 26 height 5
click at [294, 132] on input "Palletized" at bounding box center [294, 131] width 0 height 4
checkbox input "true"
click at [320, 174] on div "Select All Apply Filter" at bounding box center [334, 176] width 84 height 18
click at [326, 177] on button "Apply Filter" at bounding box center [334, 179] width 84 height 11
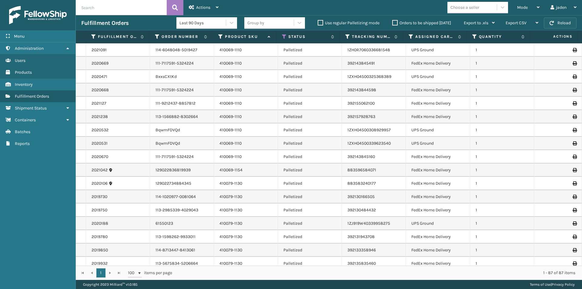
click at [559, 24] on button "Reload" at bounding box center [560, 23] width 33 height 11
click at [566, 23] on button "Reload" at bounding box center [560, 23] width 33 height 11
click at [555, 24] on button "Reload" at bounding box center [560, 23] width 33 height 11
click at [524, 10] on span "Mode" at bounding box center [522, 7] width 11 height 5
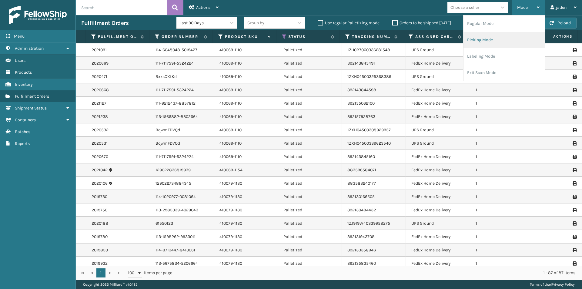
click at [490, 42] on li "Picking Mode" at bounding box center [504, 40] width 81 height 16
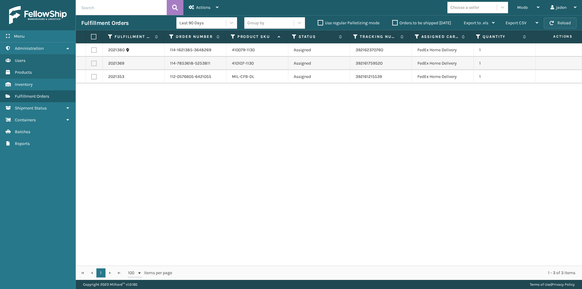
click at [558, 21] on button "Reload" at bounding box center [560, 23] width 33 height 11
click at [558, 24] on button "Reload" at bounding box center [560, 23] width 33 height 11
click at [540, 7] on div "Mode Regular Mode Picking Mode Labeling Mode Exit Scan Mode" at bounding box center [528, 7] width 33 height 15
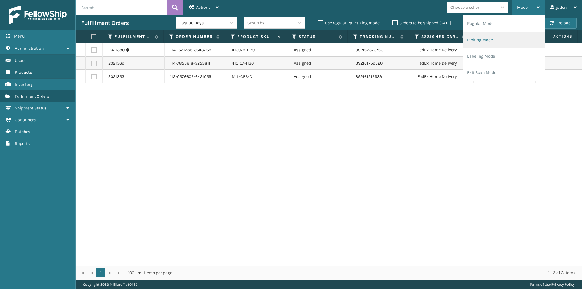
click at [488, 41] on li "Picking Mode" at bounding box center [504, 40] width 81 height 16
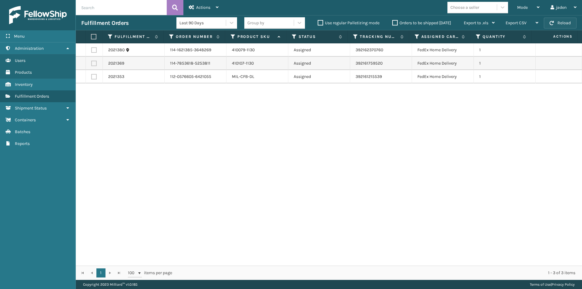
click at [572, 23] on button "Reload" at bounding box center [560, 23] width 33 height 11
drag, startPoint x: 310, startPoint y: 109, endPoint x: 294, endPoint y: 110, distance: 15.2
click at [294, 110] on div "2021380 114-1621385-3648269 410079-1130 Assigned 392162370760 FedEx Home Delive…" at bounding box center [329, 154] width 506 height 222
click at [551, 27] on button "Reload" at bounding box center [560, 23] width 33 height 11
click at [528, 7] on div "Mode" at bounding box center [528, 7] width 22 height 15
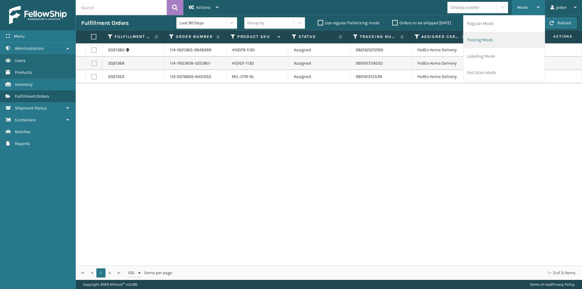
click at [497, 34] on li "Picking Mode" at bounding box center [504, 40] width 81 height 16
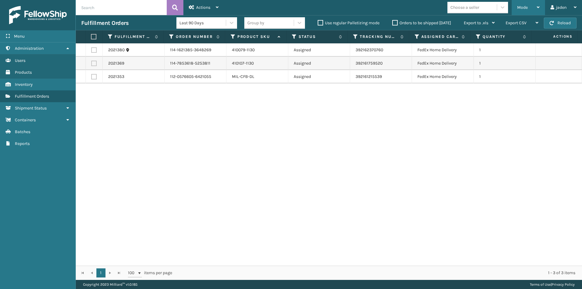
click at [533, 6] on div "Mode" at bounding box center [528, 7] width 22 height 15
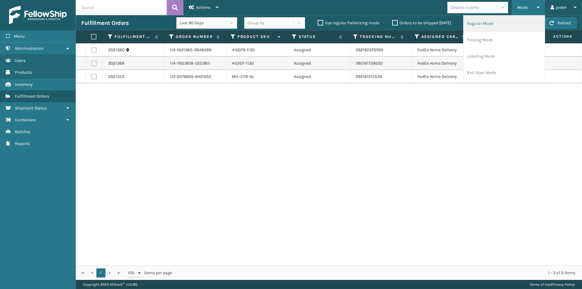
click at [504, 28] on li "Regular Mode" at bounding box center [504, 23] width 81 height 16
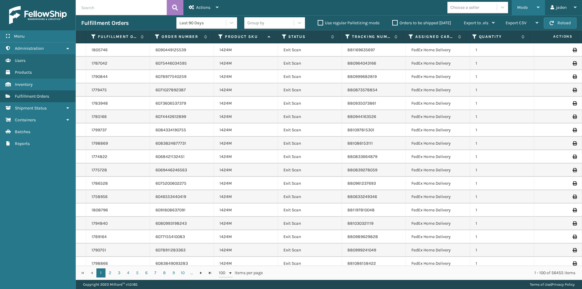
click at [533, 5] on div "Mode" at bounding box center [528, 7] width 22 height 15
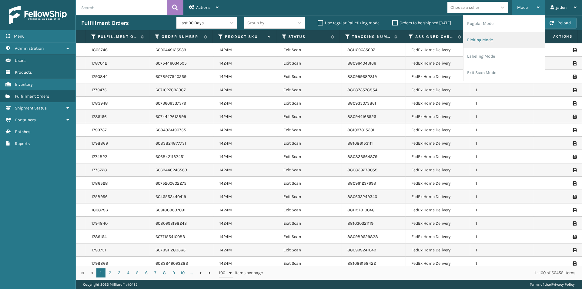
click at [506, 32] on li "Picking Mode" at bounding box center [504, 40] width 81 height 16
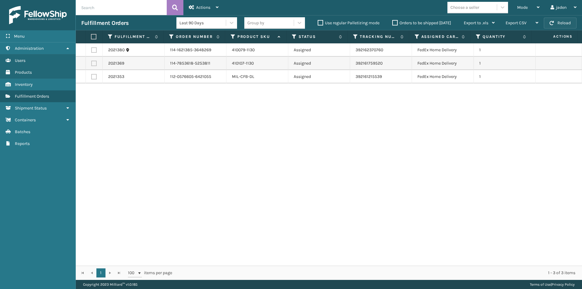
click at [560, 23] on button "Reload" at bounding box center [560, 23] width 33 height 11
click at [530, 7] on div "Mode" at bounding box center [528, 7] width 22 height 15
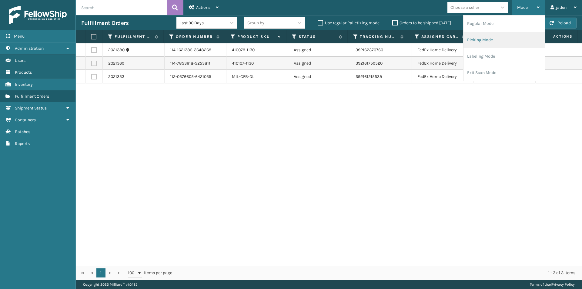
click at [506, 47] on li "Picking Mode" at bounding box center [504, 40] width 81 height 16
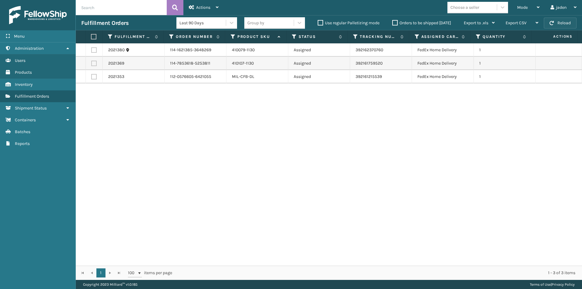
click at [562, 22] on button "Reload" at bounding box center [560, 23] width 33 height 11
click at [529, 7] on div "Mode" at bounding box center [528, 7] width 22 height 15
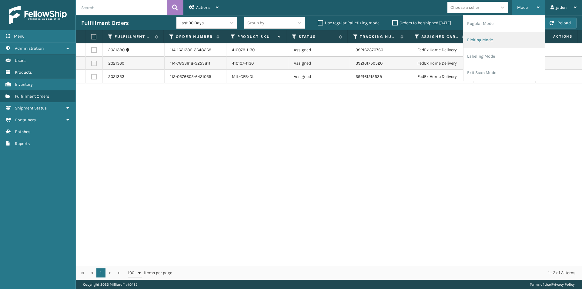
click at [505, 47] on li "Picking Mode" at bounding box center [504, 40] width 81 height 16
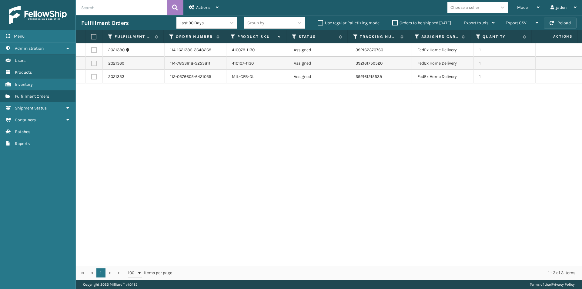
click at [561, 23] on button "Reload" at bounding box center [560, 23] width 33 height 11
click at [530, 6] on div "Mode" at bounding box center [528, 7] width 22 height 15
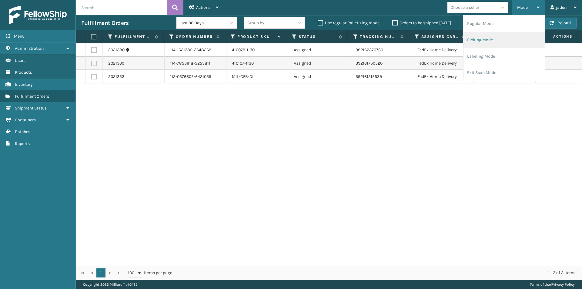
click at [499, 41] on li "Picking Mode" at bounding box center [504, 40] width 81 height 16
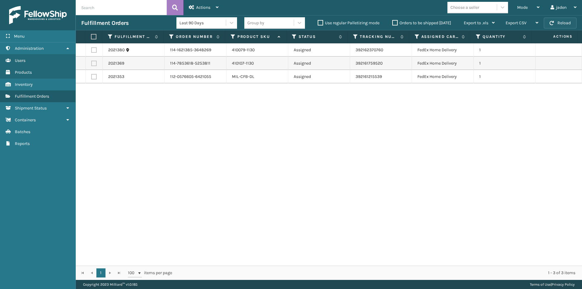
click at [557, 22] on button "Reload" at bounding box center [560, 23] width 33 height 11
click at [558, 22] on button "Reload" at bounding box center [560, 23] width 33 height 11
